Goal: Obtain resource: Obtain resource

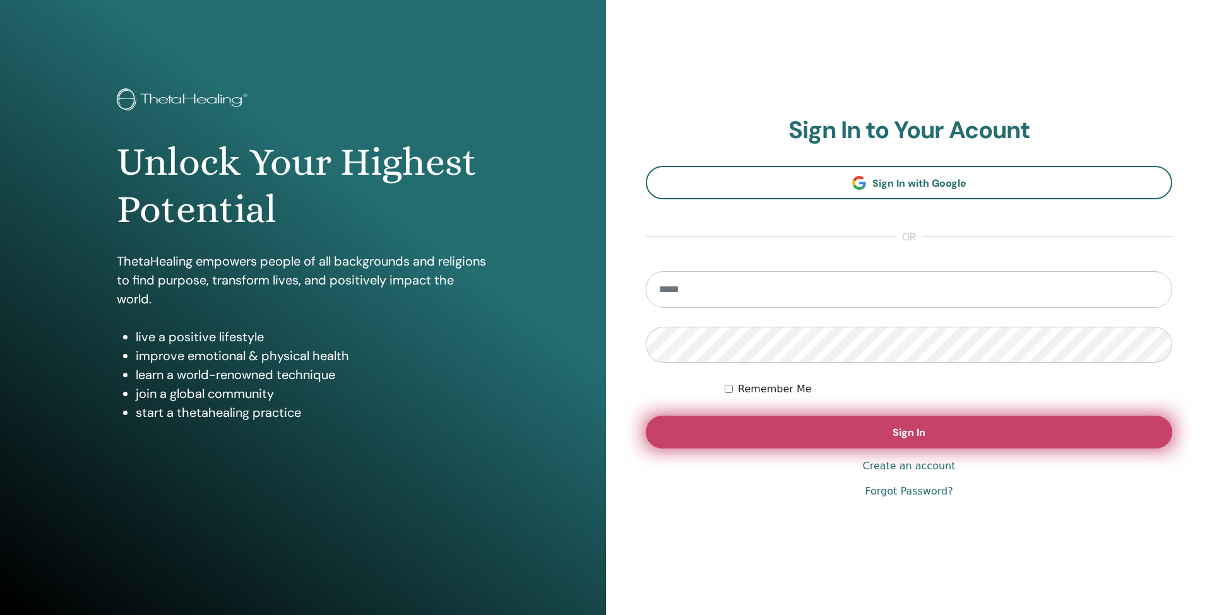
type input "**********"
click at [801, 429] on button "Sign In" at bounding box center [909, 432] width 526 height 33
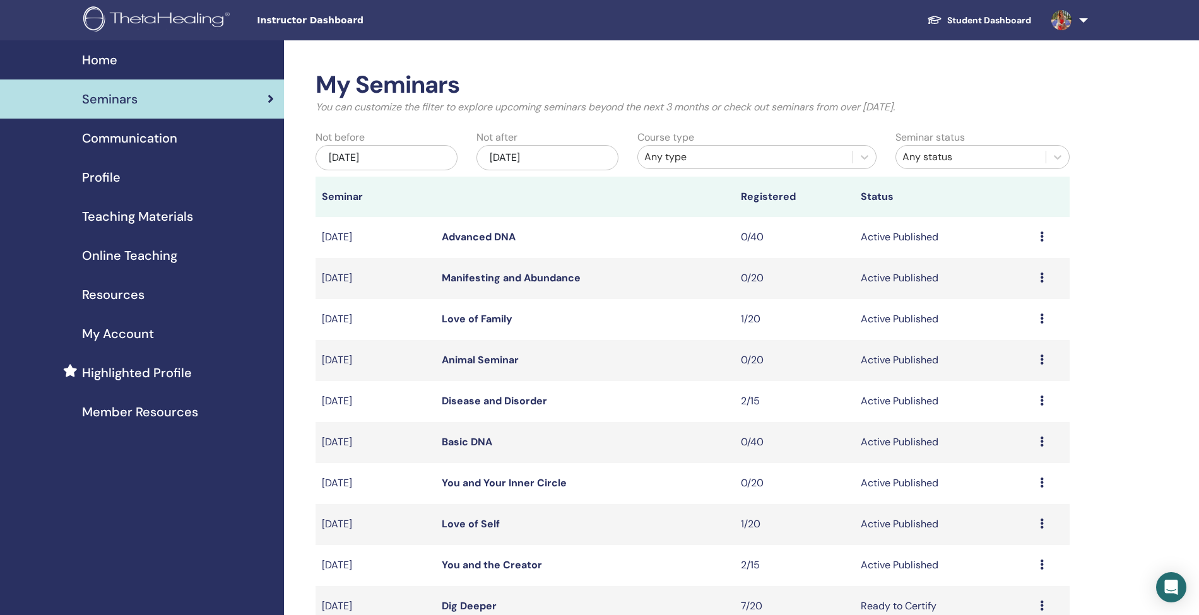
click at [120, 219] on span "Teaching Materials" at bounding box center [137, 216] width 111 height 19
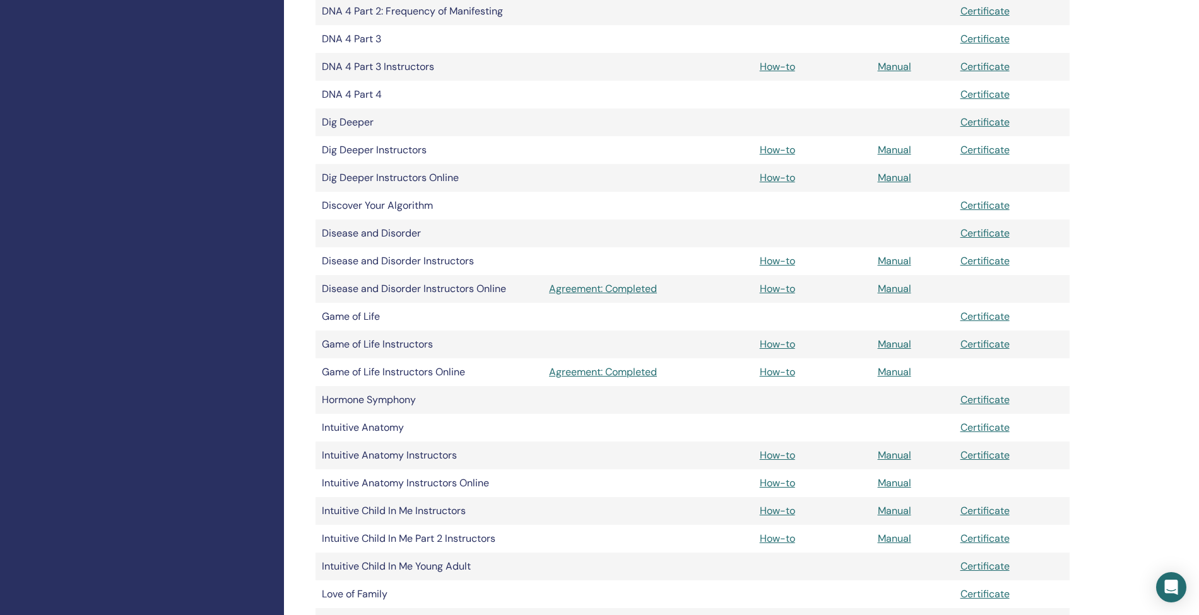
scroll to position [986, 0]
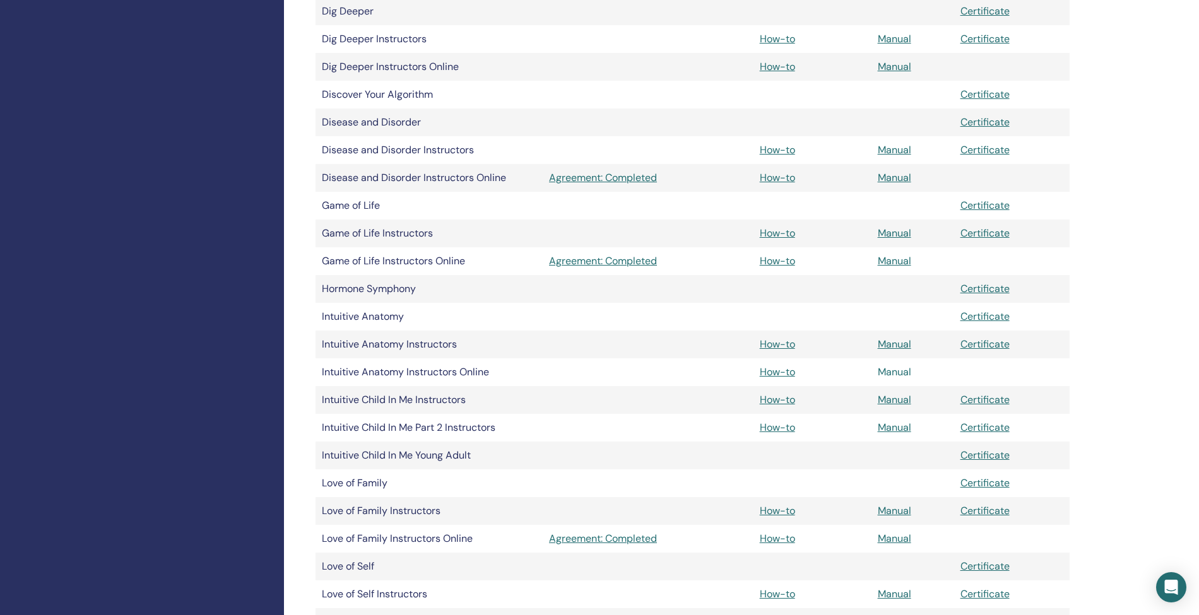
click at [897, 370] on link "Manual" at bounding box center [894, 371] width 33 height 13
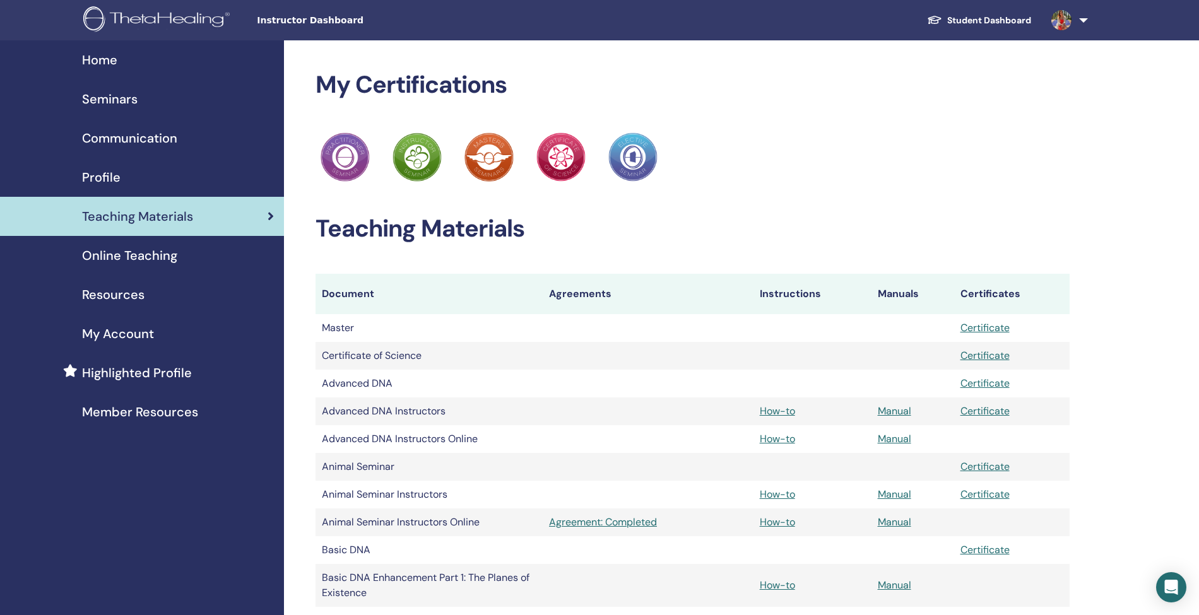
scroll to position [986, 0]
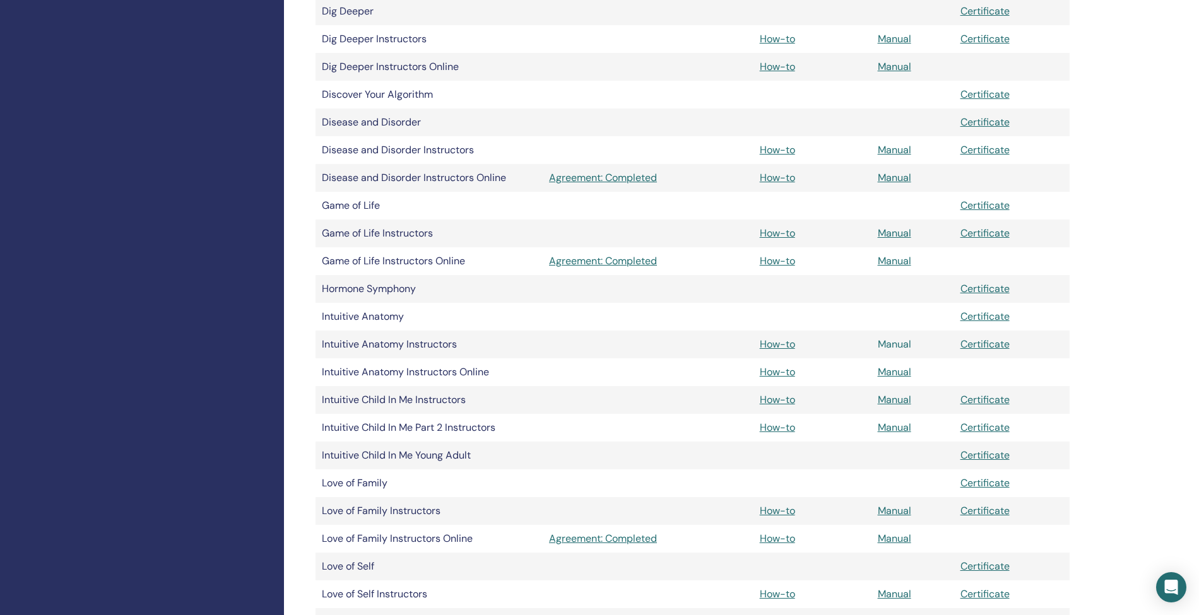
click at [899, 341] on link "Manual" at bounding box center [894, 344] width 33 height 13
